Goal: Obtain resource: Download file/media

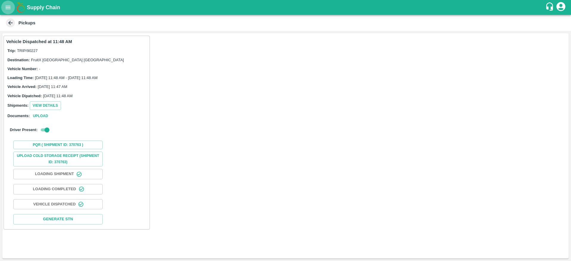
click at [4, 8] on button "open drawer" at bounding box center [8, 8] width 14 height 14
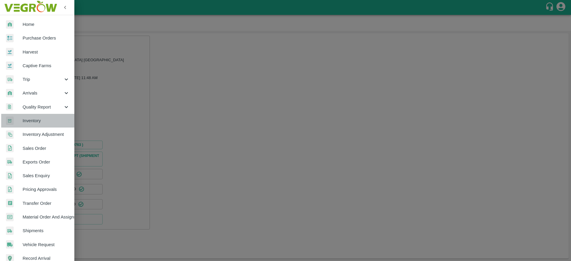
click at [46, 119] on span "Inventory" at bounding box center [46, 120] width 47 height 7
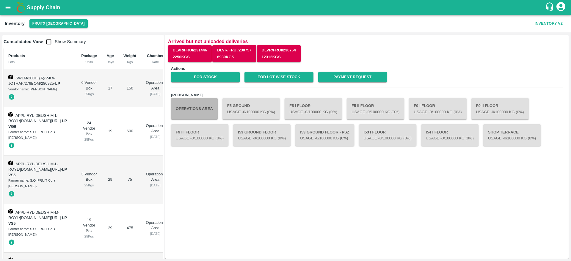
click at [196, 110] on button "Operations Area" at bounding box center [194, 108] width 47 height 21
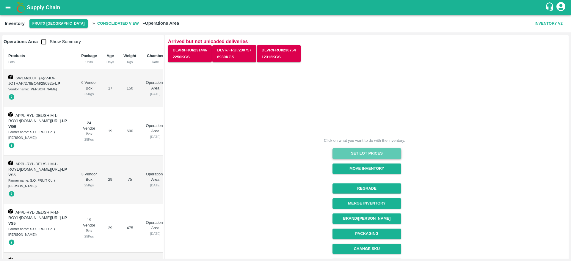
click at [384, 150] on button "Set Lot Prices" at bounding box center [366, 153] width 69 height 10
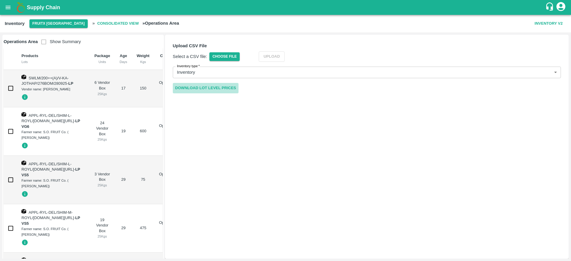
click at [218, 89] on link "Download Lot Level Prices" at bounding box center [206, 88] width 66 height 10
click at [529, 238] on div "Upload CSV File Select a CSV file: Choose File Upload Inventory type   * Invent…" at bounding box center [366, 147] width 403 height 224
